Goal: Information Seeking & Learning: Learn about a topic

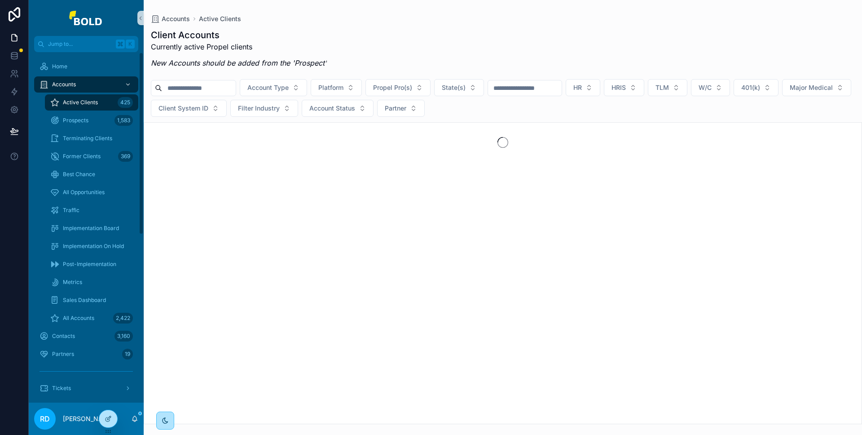
click at [194, 84] on input "scrollable content" at bounding box center [199, 88] width 74 height 13
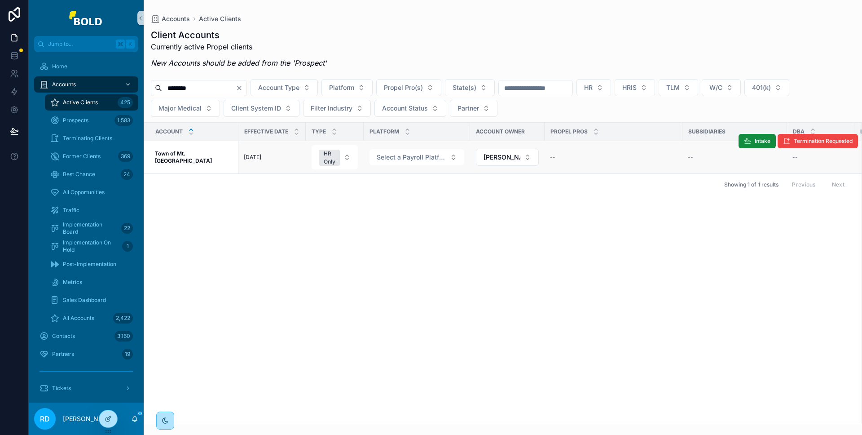
type input "*******"
click at [208, 156] on strong "Town of Mt. [GEOGRAPHIC_DATA]" at bounding box center [183, 157] width 57 height 14
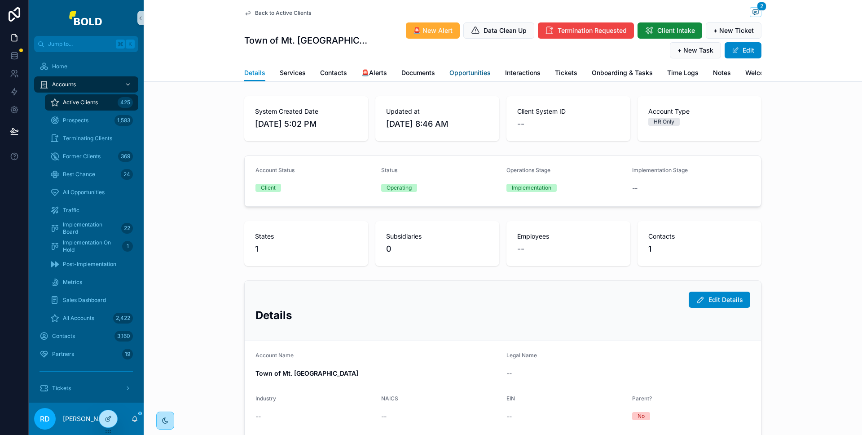
click at [482, 75] on span "Opportunities" at bounding box center [470, 72] width 41 height 9
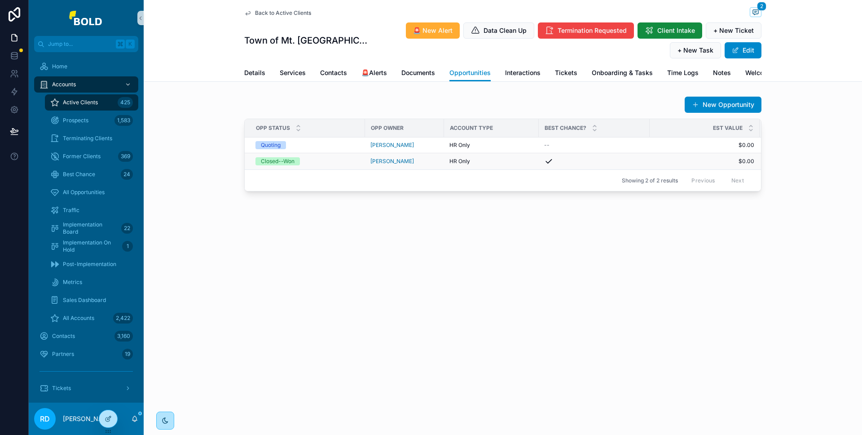
click at [343, 165] on div "Closed--Won" at bounding box center [308, 161] width 104 height 8
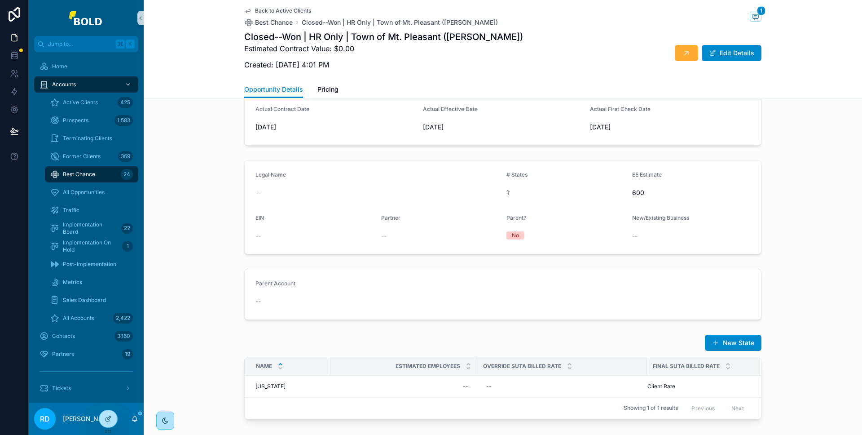
scroll to position [470, 0]
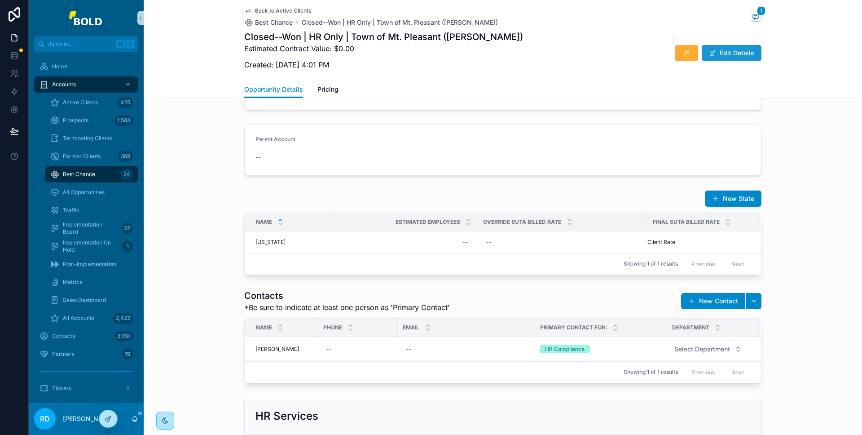
click at [719, 55] on button "Edit Details" at bounding box center [732, 53] width 60 height 16
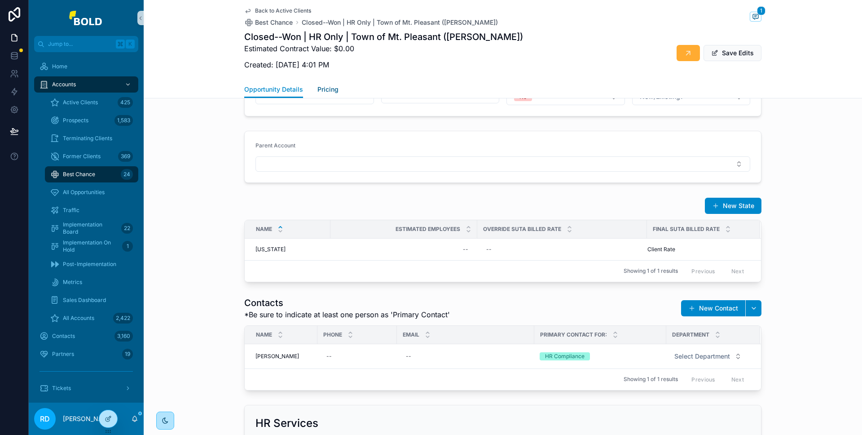
click at [323, 90] on span "Pricing" at bounding box center [328, 89] width 21 height 9
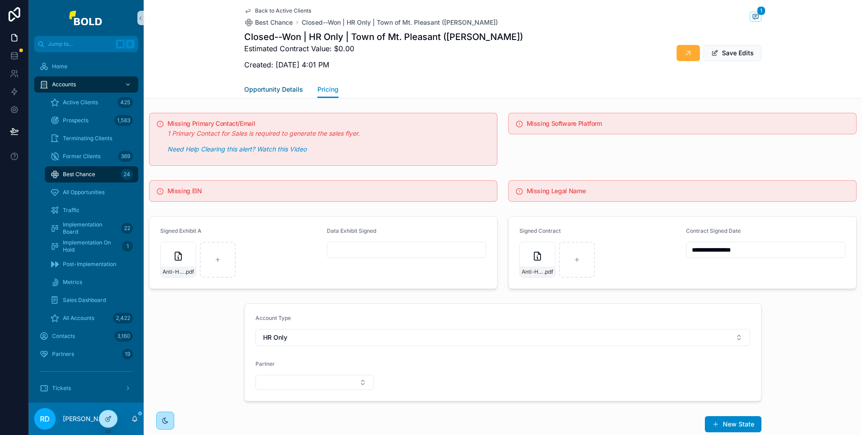
click at [295, 87] on span "Opportunity Details" at bounding box center [273, 89] width 59 height 9
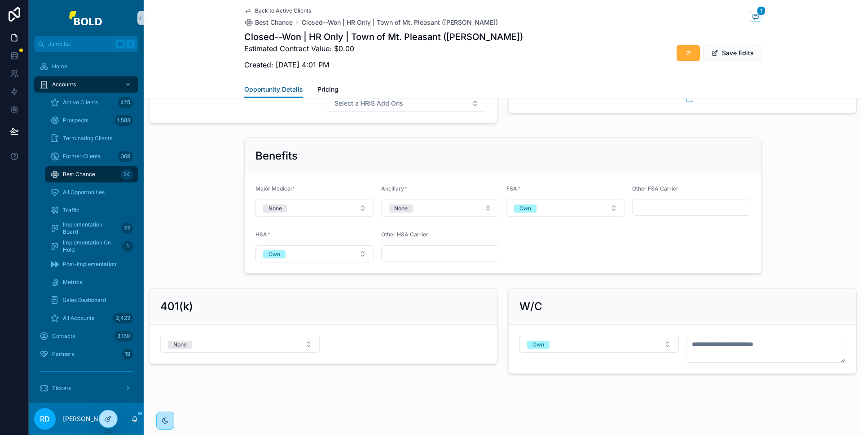
scroll to position [1005, 0]
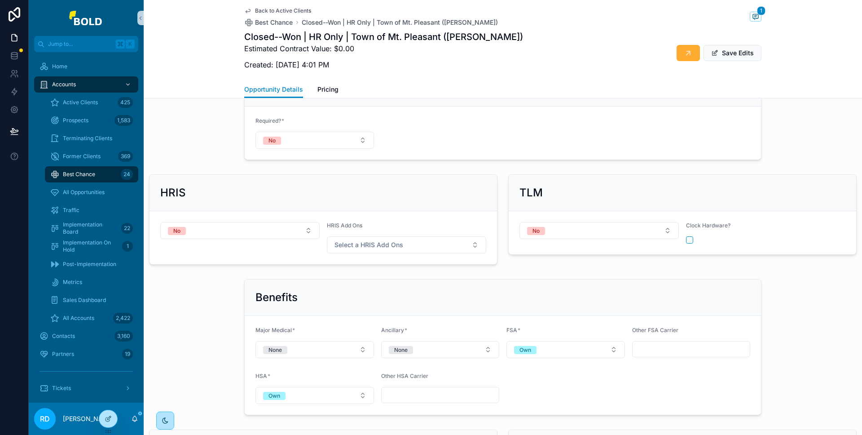
click at [796, 152] on div "General [PERSON_NAME] Required? * No" at bounding box center [503, 114] width 719 height 97
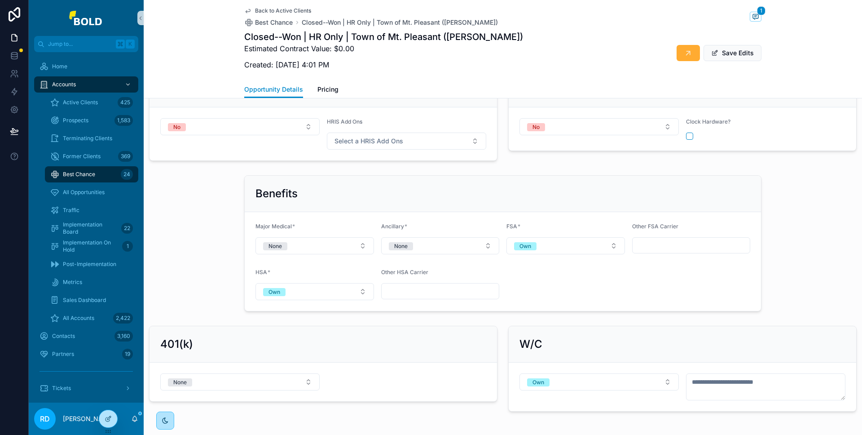
scroll to position [1067, 0]
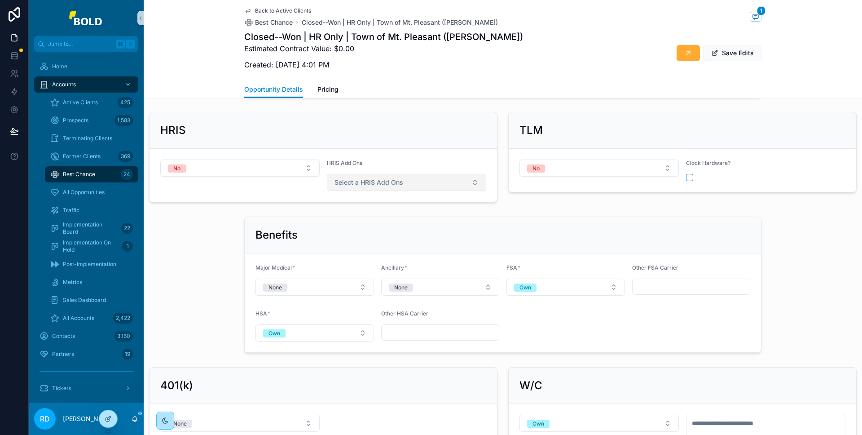
click at [426, 175] on button "Select a HRIS Add Ons" at bounding box center [406, 182] width 159 height 17
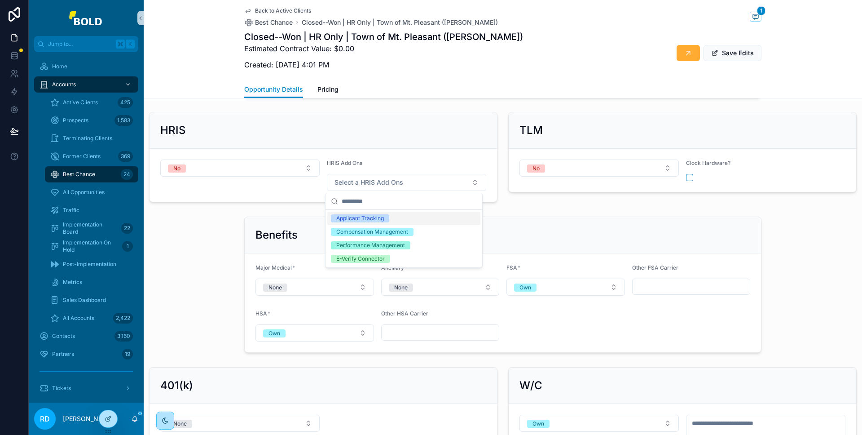
click at [535, 214] on div "Benefits Major Medical * None Ancillary * None FSA * Own Other FSA Carrier HSA …" at bounding box center [503, 284] width 719 height 143
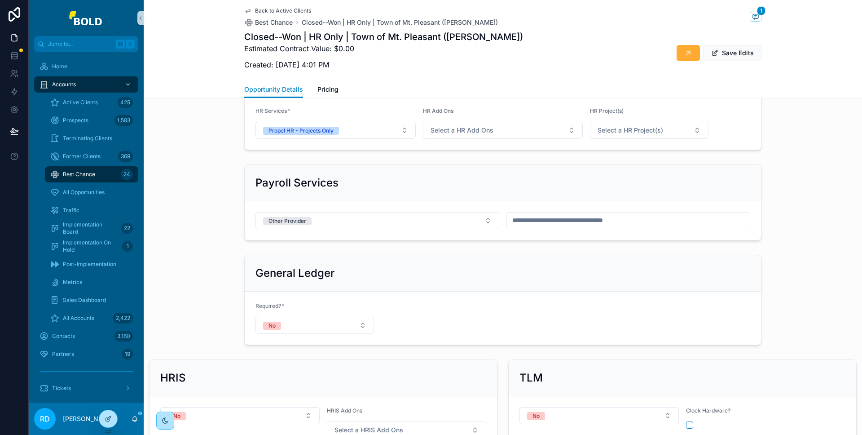
scroll to position [697, 0]
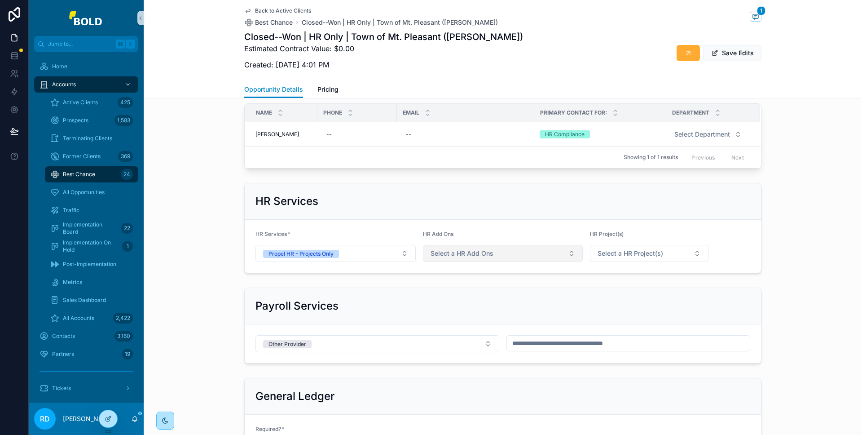
click at [509, 253] on button "Select a HR Add Ons" at bounding box center [503, 253] width 160 height 17
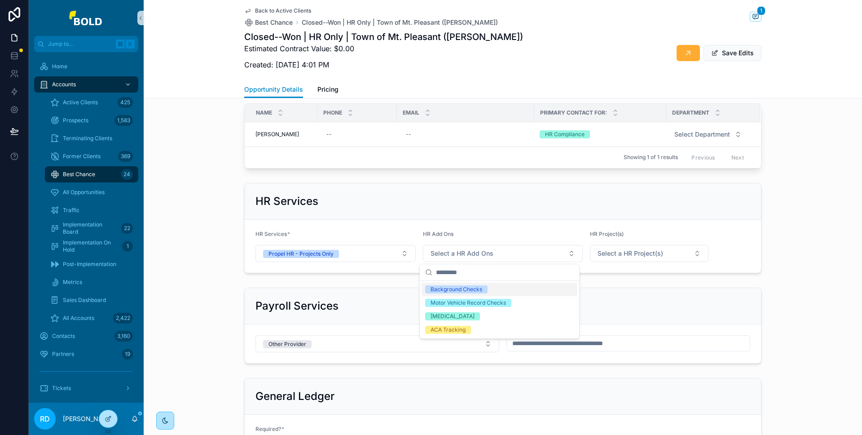
click at [552, 197] on div "HR Services" at bounding box center [503, 201] width 495 height 14
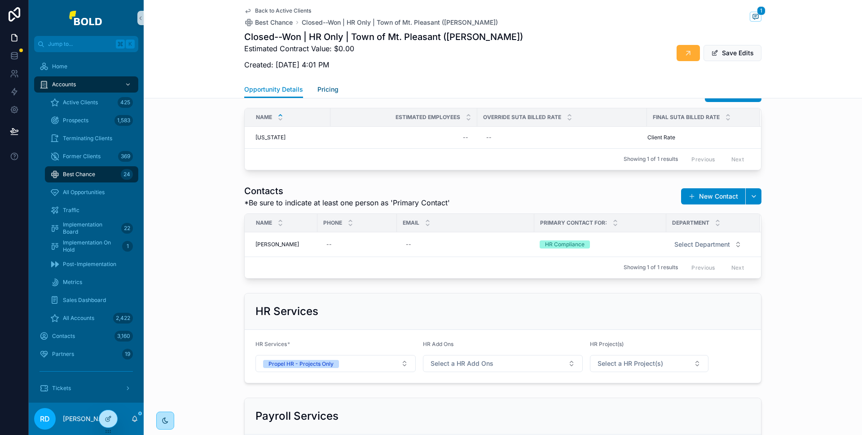
click at [323, 92] on span "Pricing" at bounding box center [328, 89] width 21 height 9
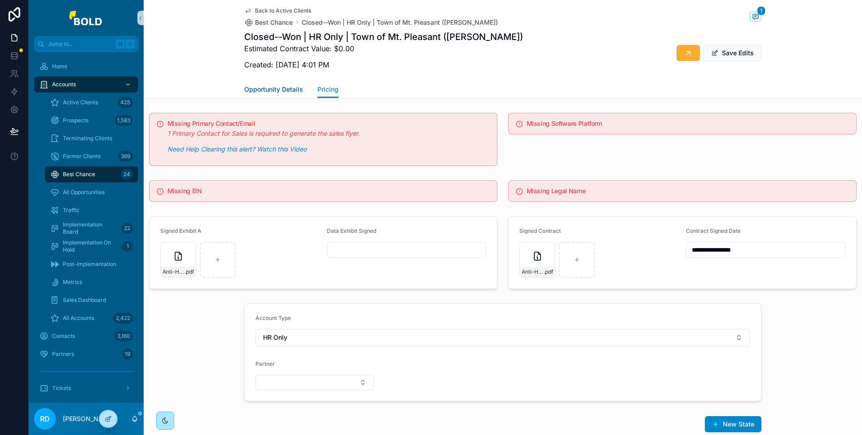
click at [277, 90] on span "Opportunity Details" at bounding box center [273, 89] width 59 height 9
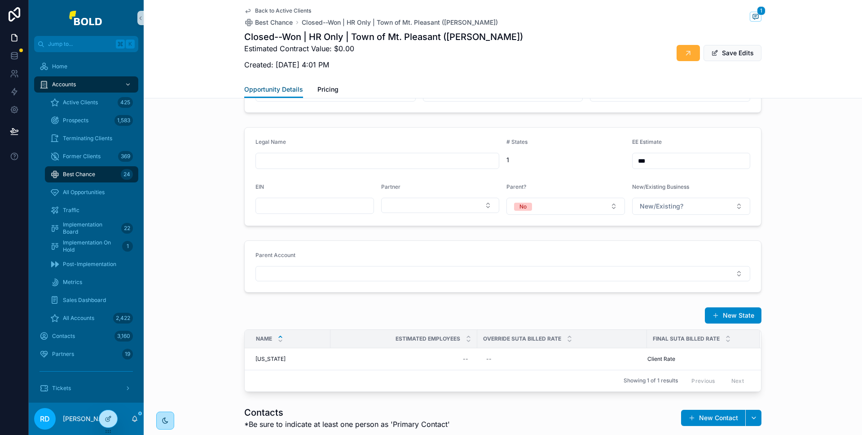
scroll to position [377, 0]
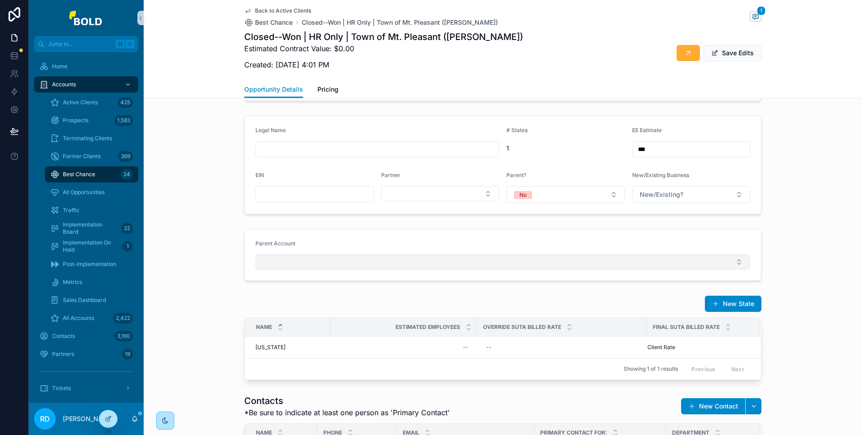
click at [562, 266] on button "Select Button" at bounding box center [503, 261] width 495 height 15
click at [537, 240] on div "Parent Account" at bounding box center [503, 245] width 495 height 11
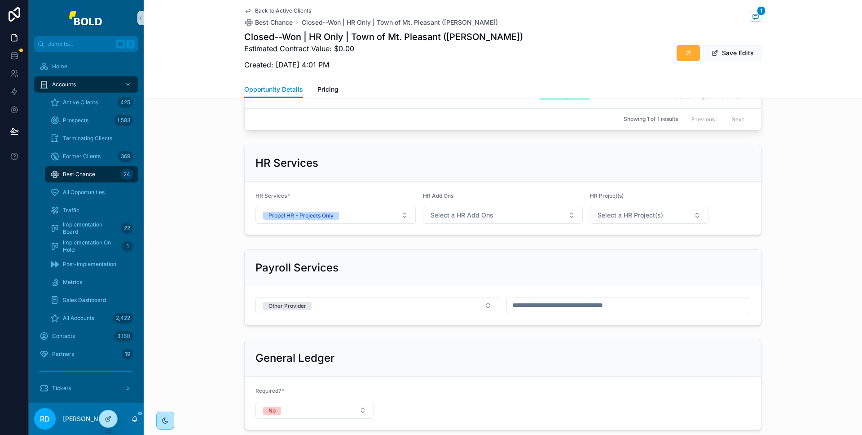
scroll to position [773, 0]
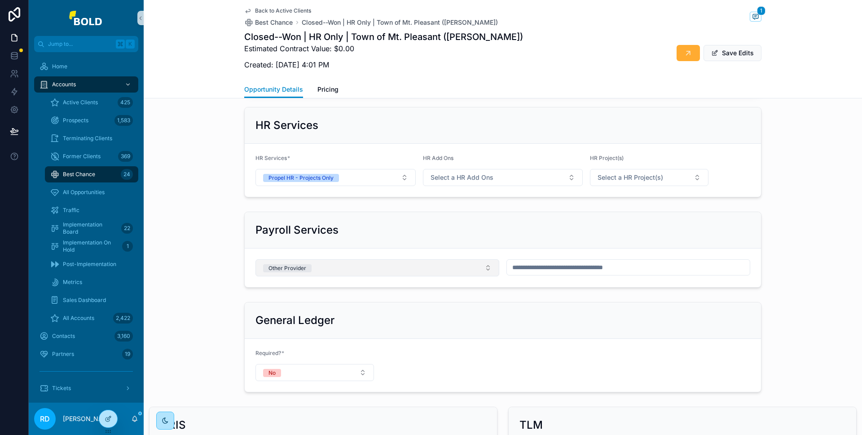
click at [458, 269] on button "Other Provider" at bounding box center [378, 267] width 244 height 17
click at [209, 282] on div "Payroll Services Other Provider" at bounding box center [503, 249] width 719 height 83
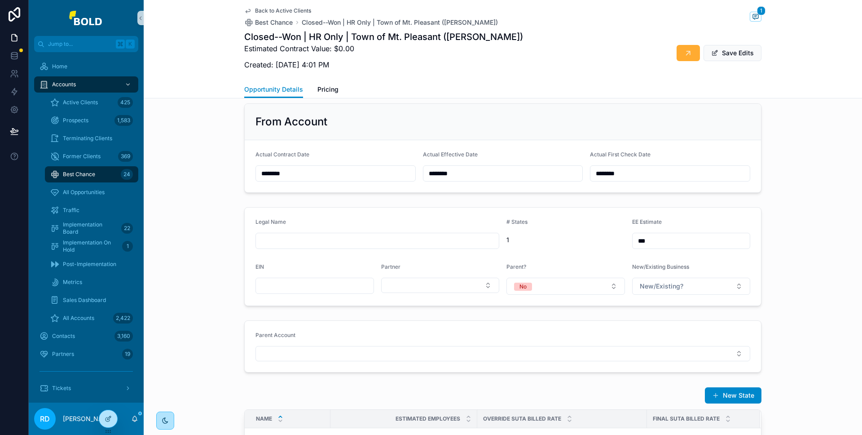
scroll to position [89, 0]
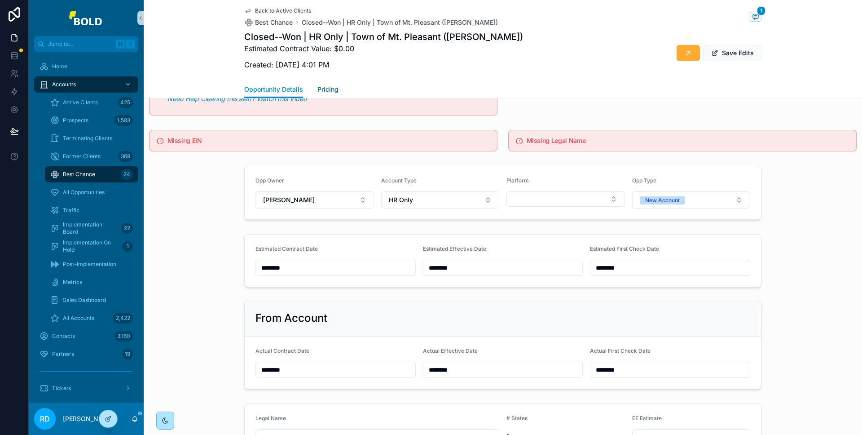
click at [324, 88] on span "Pricing" at bounding box center [328, 89] width 21 height 9
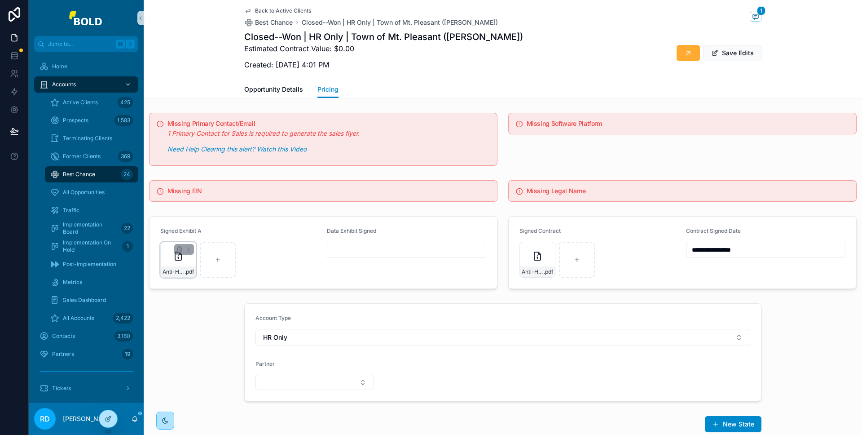
click at [174, 260] on icon "scrollable content" at bounding box center [178, 256] width 11 height 11
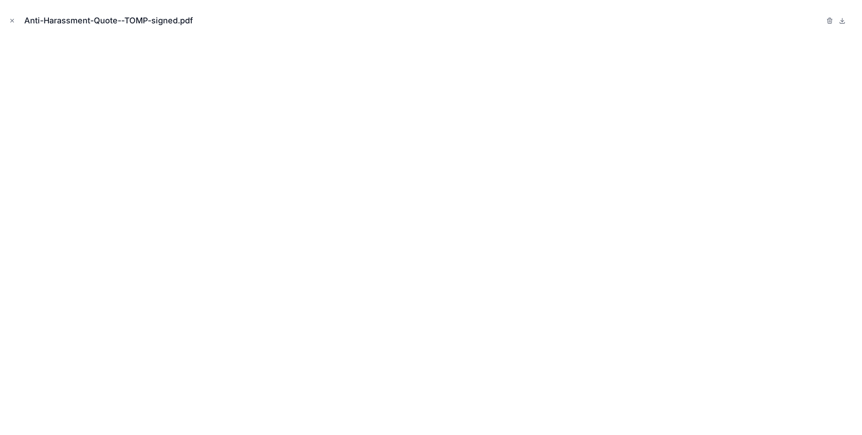
click at [11, 19] on icon "Close modal" at bounding box center [12, 21] width 6 height 6
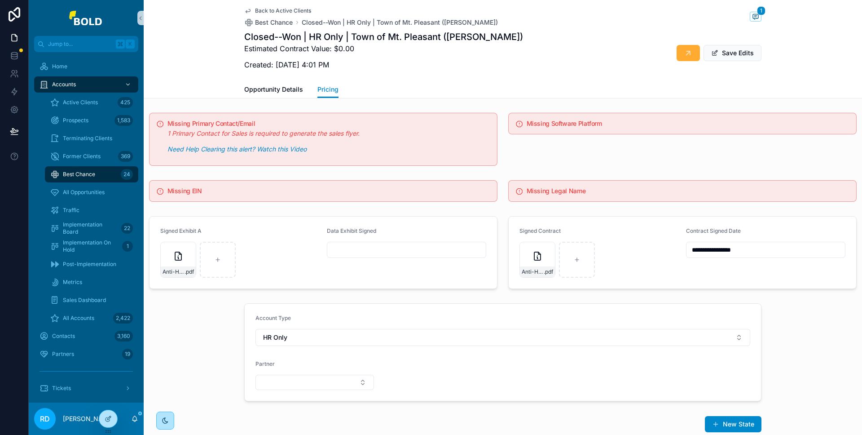
scroll to position [11, 0]
